Goal: Task Accomplishment & Management: Manage account settings

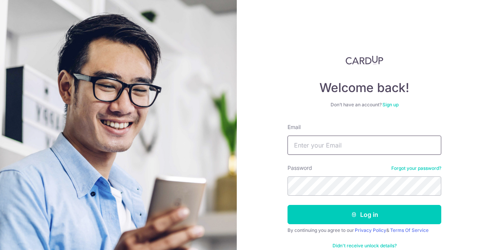
click at [347, 142] on input "Email" at bounding box center [365, 144] width 154 height 19
type input "[DOMAIN_NAME][EMAIL_ADDRESS][DOMAIN_NAME]"
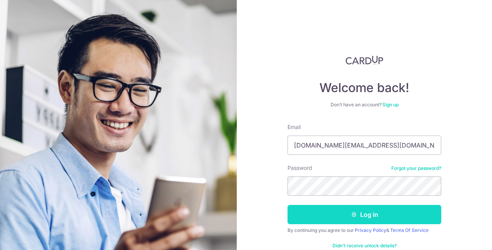
click at [342, 213] on button "Log in" at bounding box center [365, 214] width 154 height 19
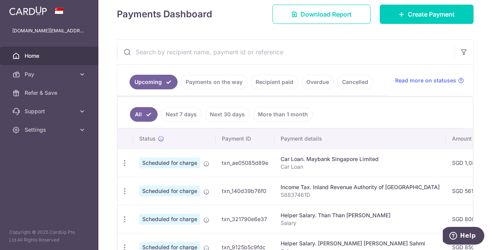
scroll to position [154, 0]
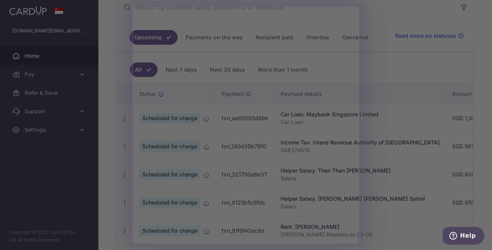
click at [399, 67] on div at bounding box center [248, 126] width 497 height 252
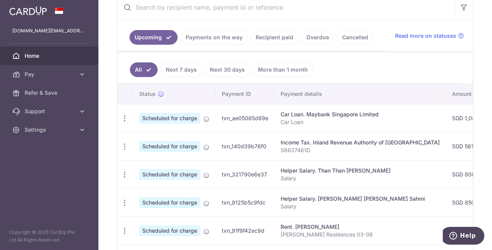
scroll to position [192, 0]
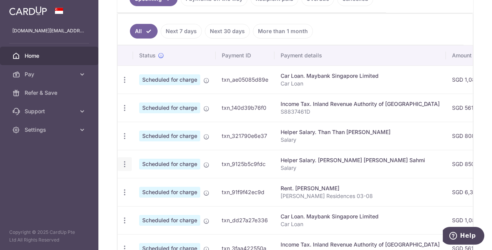
click at [127, 84] on icon "button" at bounding box center [125, 80] width 8 height 8
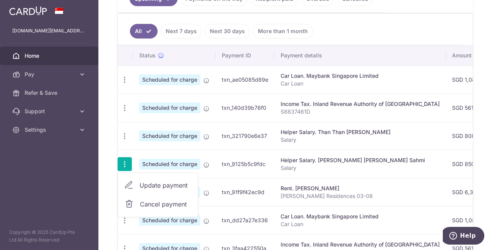
click at [105, 133] on div "× Pause Schedule Pause all future payments in this series Pause just this one p…" at bounding box center [295, 125] width 394 height 250
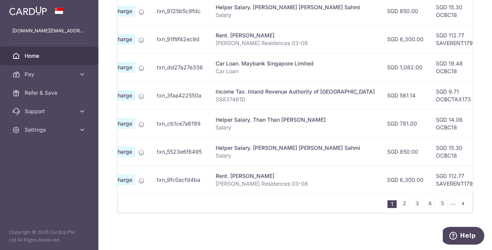
scroll to position [0, 0]
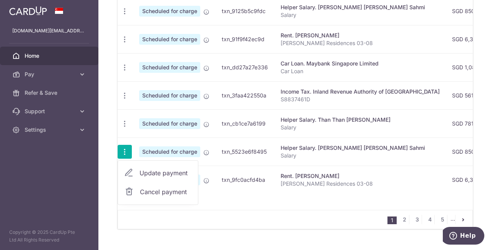
click at [156, 190] on span "Cancel payment" at bounding box center [166, 191] width 52 height 9
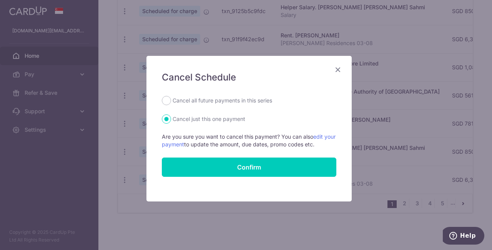
click at [193, 100] on label "Cancel all future payments in this series" at bounding box center [223, 100] width 100 height 9
click at [171, 100] on input "Cancel all future payments in this series" at bounding box center [166, 100] width 9 height 9
radio input "true"
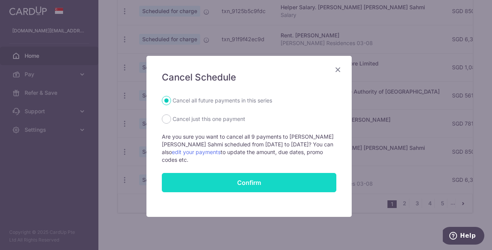
click at [250, 180] on button "Confirm" at bounding box center [249, 182] width 175 height 19
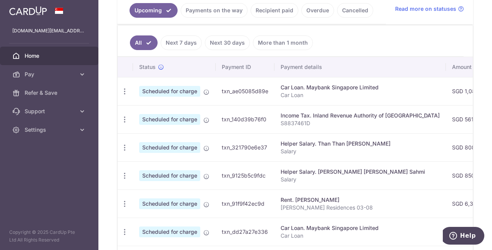
scroll to position [192, 0]
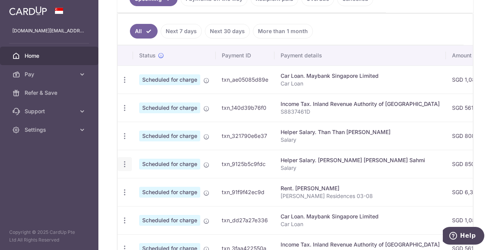
click at [125, 84] on icon "button" at bounding box center [125, 80] width 8 height 8
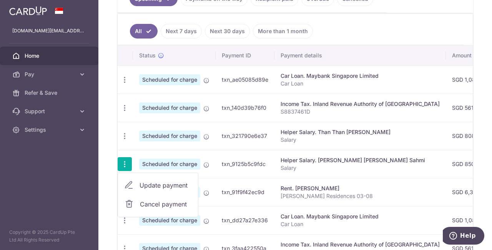
click at [145, 183] on span "Update payment" at bounding box center [166, 184] width 52 height 9
radio input "true"
type input "850.00"
type input "[DATE]"
type input "Salary"
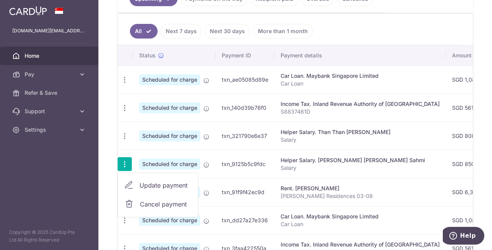
type input "OCBC18"
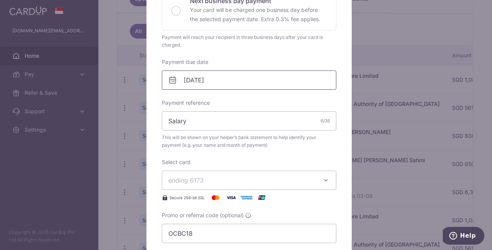
click at [231, 77] on input "[DATE]" at bounding box center [249, 79] width 175 height 19
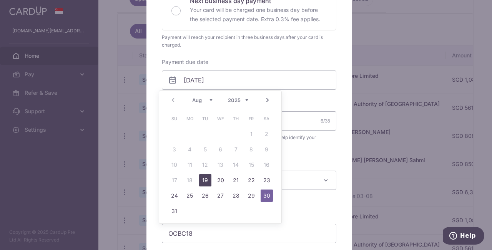
click at [206, 179] on link "19" at bounding box center [205, 180] width 12 height 12
type input "[DATE]"
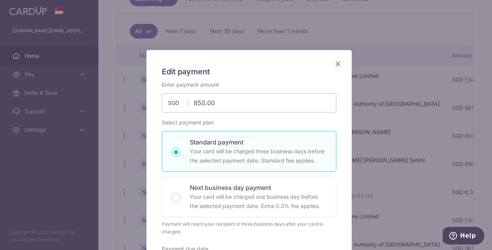
scroll to position [0, 0]
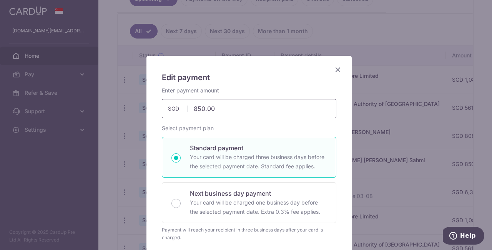
click at [221, 105] on input "850.00" at bounding box center [249, 108] width 175 height 19
drag, startPoint x: 221, startPoint y: 105, endPoint x: 185, endPoint y: 96, distance: 36.9
click at [185, 96] on div "Enter payment amount 850.00 850.00 SGD To change the payment amount, please can…" at bounding box center [249, 103] width 175 height 32
click at [245, 110] on input "523.00" at bounding box center [249, 108] width 175 height 19
type input "524.00"
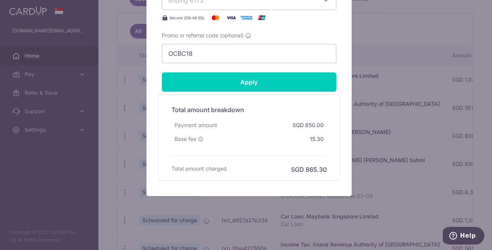
scroll to position [344, 0]
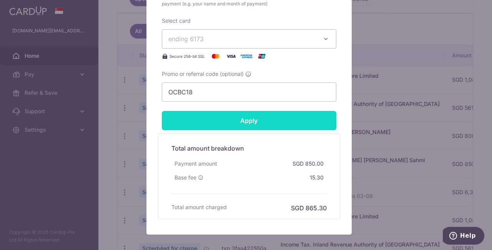
click at [239, 114] on input "Apply" at bounding box center [249, 120] width 175 height 19
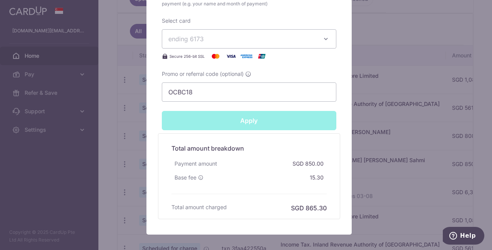
type input "Successfully Applied"
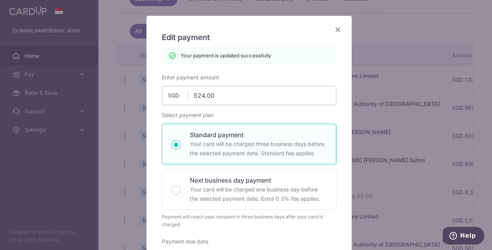
scroll to position [0, 0]
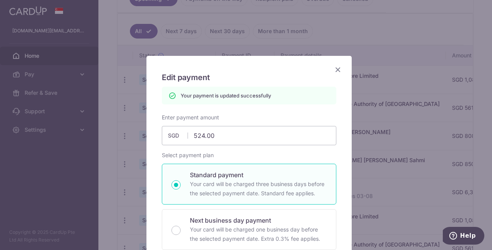
click at [334, 67] on icon "Close" at bounding box center [337, 70] width 9 height 10
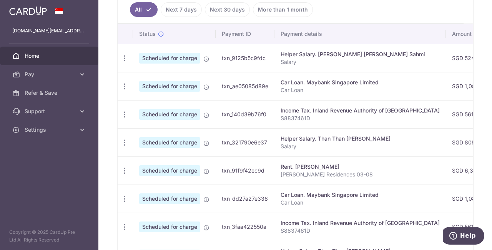
scroll to position [231, 0]
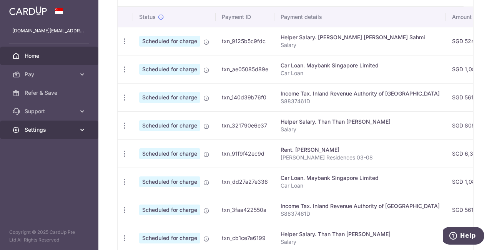
click at [58, 133] on link "Settings" at bounding box center [49, 129] width 98 height 18
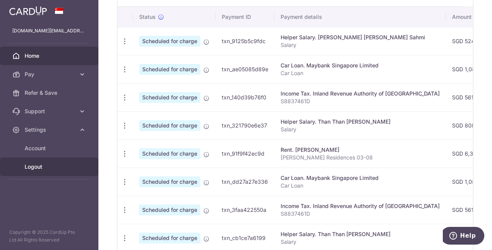
click at [38, 167] on span "Logout" at bounding box center [50, 167] width 51 height 8
